Goal: Task Accomplishment & Management: Manage account settings

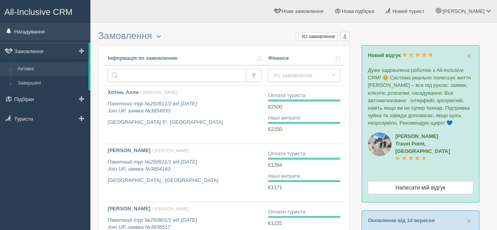
click at [44, 28] on link "Нагадування" at bounding box center [45, 31] width 90 height 17
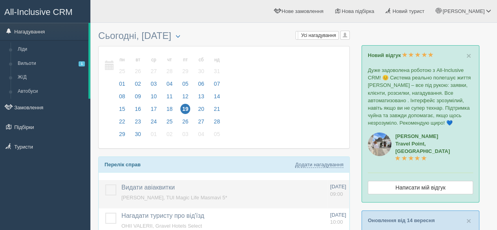
click at [105, 184] on label at bounding box center [105, 184] width 0 height 0
click at [0, 0] on input "checkbox" at bounding box center [0, 0] width 0 height 0
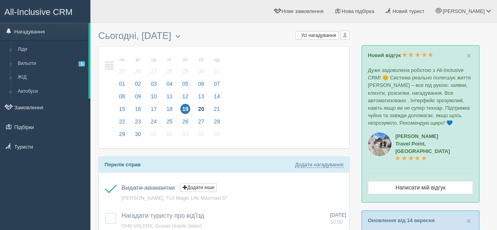
click at [197, 104] on span "20" at bounding box center [201, 109] width 10 height 10
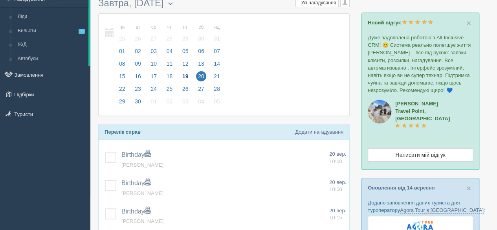
scroll to position [31, 0]
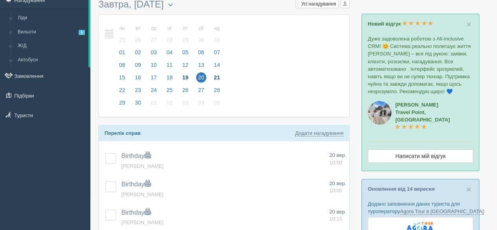
click at [216, 74] on span "21" at bounding box center [217, 77] width 10 height 10
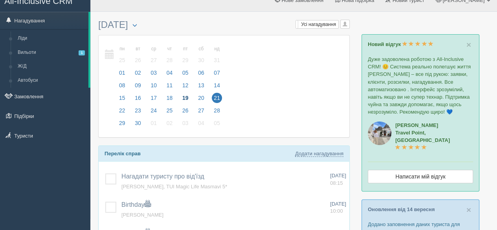
scroll to position [11, 0]
click at [28, 90] on link "Замовлення" at bounding box center [45, 96] width 90 height 17
